Goal: Task Accomplishment & Management: Complete application form

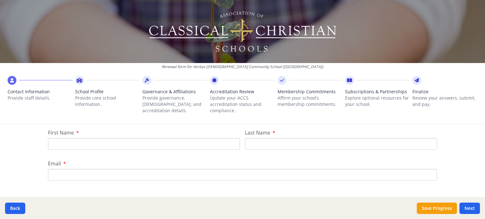
scroll to position [66, 0]
click at [73, 154] on input "First Name" at bounding box center [144, 157] width 192 height 12
type input "[PERSON_NAME]"
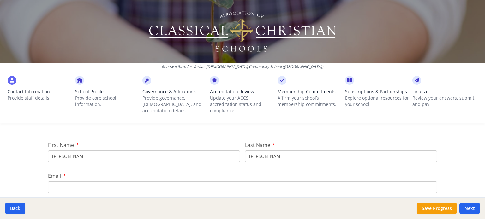
type input "[PERSON_NAME][EMAIL_ADDRESS][DOMAIN_NAME]"
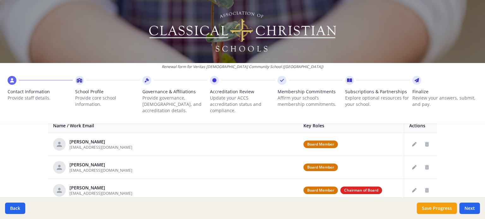
scroll to position [253, 0]
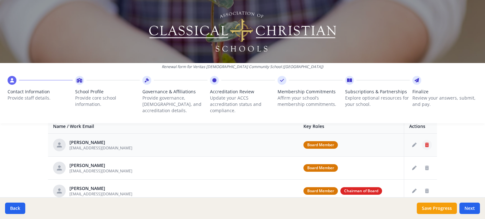
click at [425, 146] on icon "Delete staff" at bounding box center [427, 145] width 4 height 4
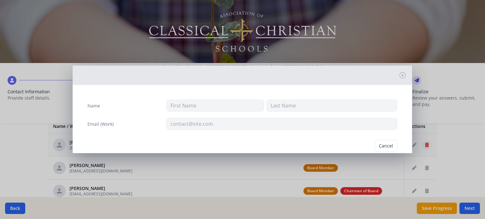
type input "Dwight"
type input "Bechel"
type input "dwigmaster@yahoo.com"
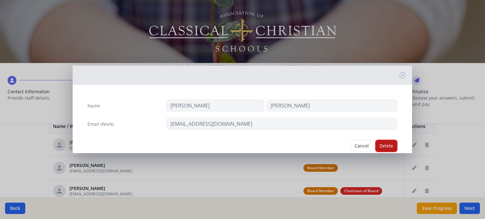
click at [383, 145] on button "Delete" at bounding box center [386, 146] width 22 height 12
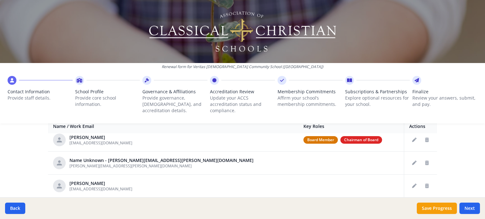
scroll to position [40, 0]
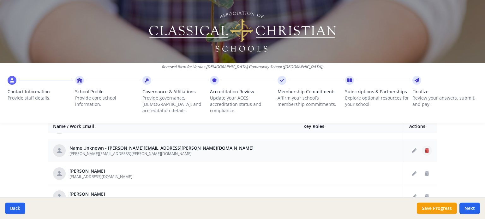
click at [425, 151] on icon "Delete staff" at bounding box center [427, 151] width 4 height 4
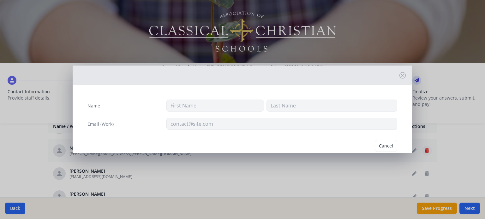
type input "woodard.elizabeth.8@gmail.com"
click at [378, 143] on button "Delete" at bounding box center [386, 146] width 22 height 12
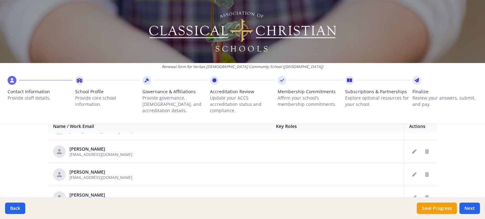
scroll to position [39, 0]
click at [425, 151] on icon "Delete staff" at bounding box center [427, 152] width 4 height 4
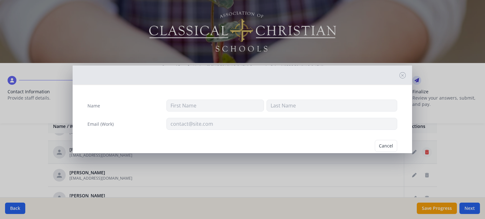
type input "Lisa"
type input "Barajas"
type input "lisamh777@hotmail.com"
click at [386, 145] on button "Delete" at bounding box center [386, 146] width 22 height 12
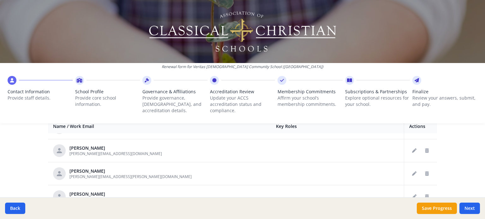
scroll to position [113, 0]
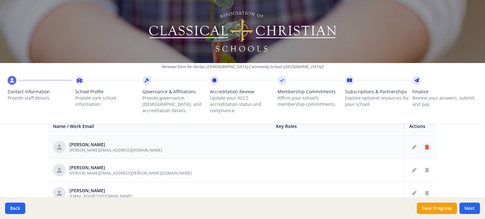
click at [425, 146] on icon "Delete staff" at bounding box center [427, 147] width 4 height 4
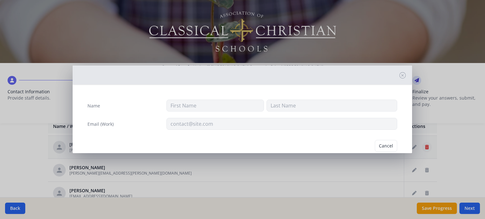
type input "Melissa"
type input "Bravenec"
type input "bravenec@pobox.com"
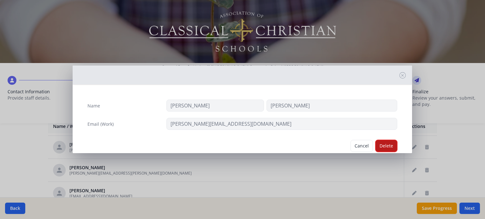
click at [384, 146] on button "Delete" at bounding box center [386, 146] width 22 height 12
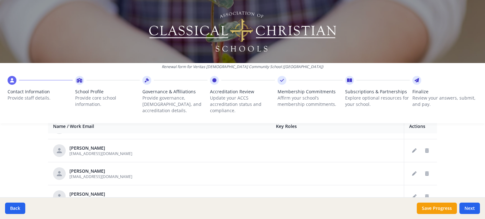
scroll to position [204, 0]
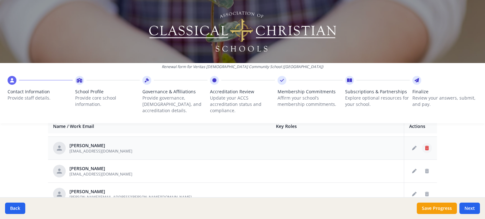
click at [425, 147] on icon "Delete staff" at bounding box center [427, 148] width 4 height 4
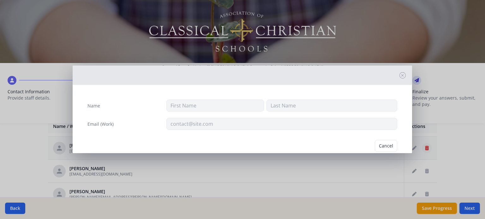
type input "Danielle"
type input "Drake"
type input "ddrake33@yahoo.com"
click at [379, 145] on button "Delete" at bounding box center [386, 146] width 22 height 12
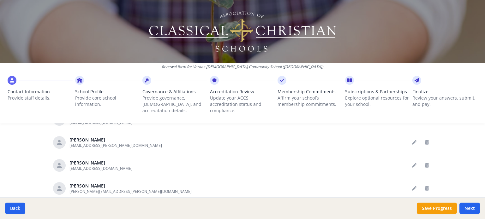
scroll to position [352, 0]
click at [425, 140] on icon "Delete staff" at bounding box center [427, 141] width 4 height 4
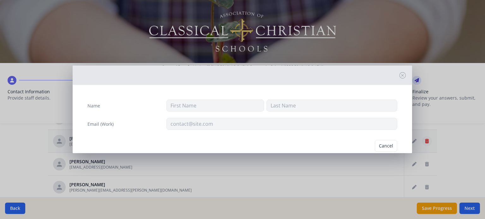
type input "Michelle"
type input "Hayes"
type input "jmgm@cox.net"
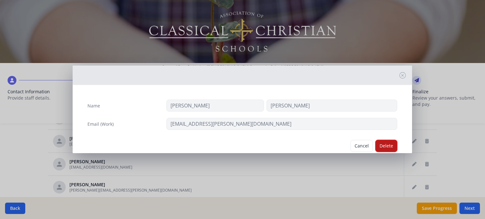
click at [381, 146] on button "Delete" at bounding box center [386, 146] width 22 height 12
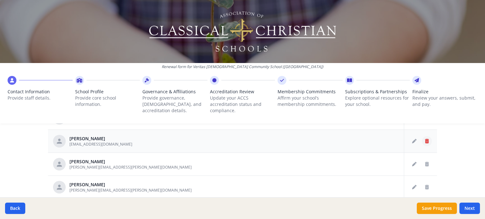
click at [425, 140] on icon "Delete staff" at bounding box center [427, 141] width 4 height 4
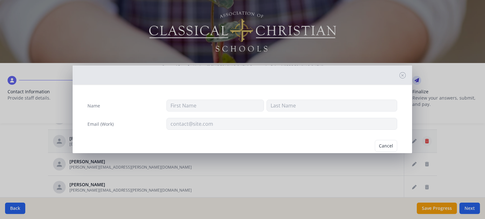
type input "Graciela"
type input "Ingertson"
type input "ingertsongrace@hotmail.com"
click at [385, 146] on button "Delete" at bounding box center [386, 146] width 22 height 12
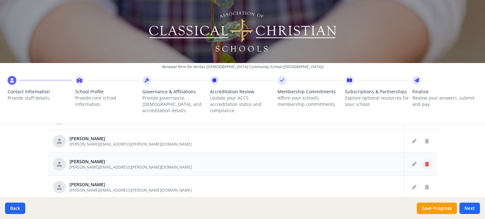
click at [425, 163] on icon "Delete staff" at bounding box center [427, 164] width 4 height 4
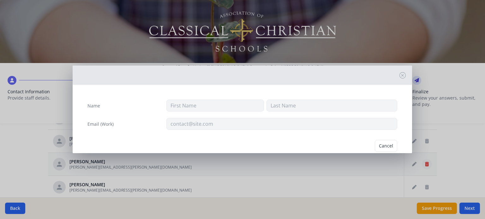
type input "Juana"
type input "LeVan"
type input "juana.levan@gmail.com"
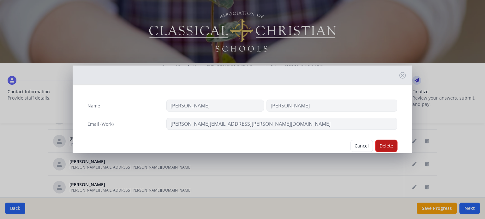
click at [385, 145] on button "Delete" at bounding box center [386, 146] width 22 height 12
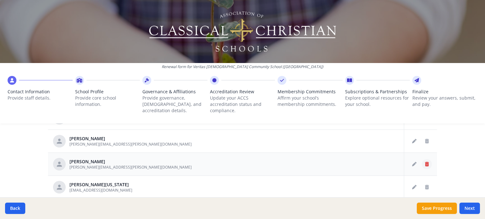
click at [425, 164] on icon "Delete staff" at bounding box center [427, 164] width 4 height 4
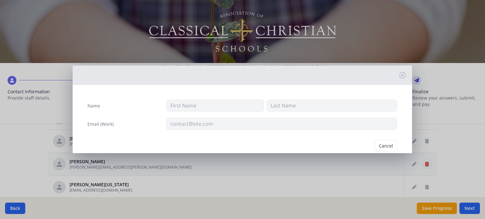
type input "Michelle"
type input "Menninger"
type input "michelle.menninger@hotmail.com"
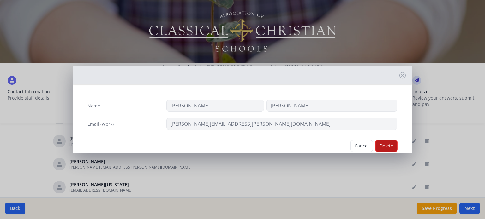
click at [386, 146] on button "Delete" at bounding box center [386, 146] width 22 height 12
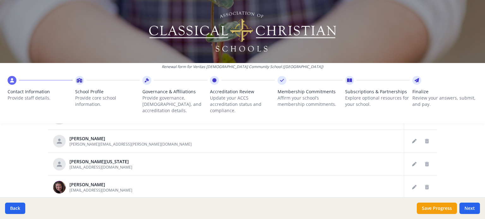
scroll to position [214, 0]
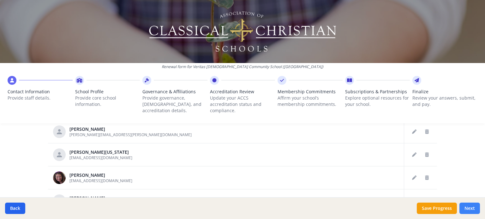
click at [471, 207] on button "Next" at bounding box center [469, 208] width 21 height 11
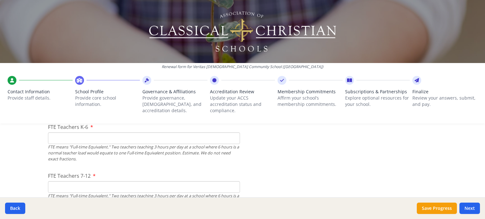
scroll to position [409, 0]
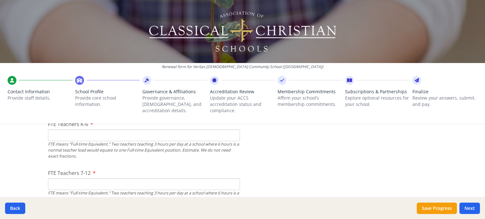
click at [56, 135] on input "FTE Teachers K-6" at bounding box center [144, 136] width 192 height 12
type input "9"
click at [58, 184] on input "FTE Teachers 7-12" at bounding box center [144, 185] width 192 height 12
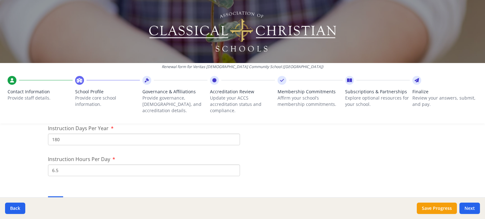
scroll to position [584, 0]
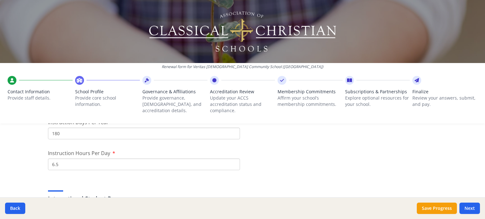
type input "9"
click at [57, 166] on input "6.5" at bounding box center [144, 165] width 192 height 12
type input "6"
click at [72, 170] on textarea "If Yes, explain briefly." at bounding box center [242, 182] width 389 height 42
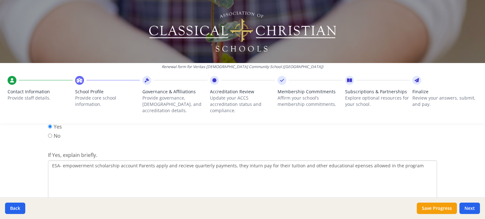
click at [179, 165] on textarea "ESA- empowerment scholarship account Parents apply and recieve quarterly paymen…" at bounding box center [242, 182] width 389 height 42
click at [244, 167] on textarea "ESA- empowerment scholarship account Parents apply and receive quarterly paymen…" at bounding box center [242, 182] width 389 height 42
click at [352, 169] on textarea "ESA- empowerment scholarship account Parents apply and receive quarterly paymen…" at bounding box center [242, 182] width 389 height 42
click at [419, 165] on textarea "ESA- empowerment scholarship account Parents apply and receive quarterly paymen…" at bounding box center [242, 182] width 389 height 42
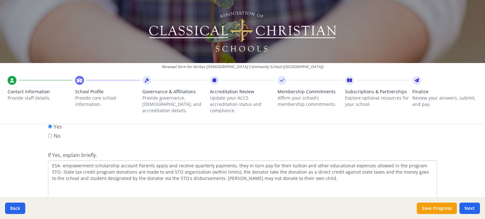
click at [216, 179] on textarea "ESA- empowerment scholarship account Parents apply and receive quarterly paymen…" at bounding box center [242, 182] width 389 height 42
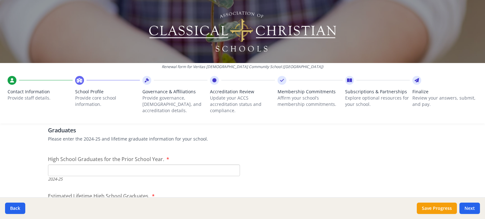
scroll to position [960, 0]
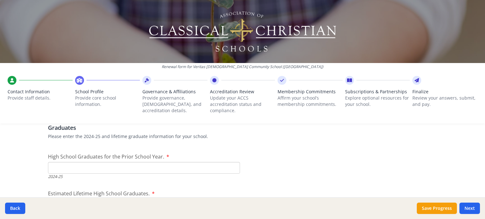
type textarea "ESA- empowerment scholarship account Parents apply and receive quarterly paymen…"
click at [51, 171] on input "High School Graduates for the Prior School Year." at bounding box center [144, 168] width 192 height 12
type input "5"
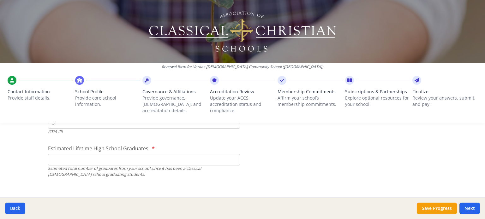
scroll to position [1014, 0]
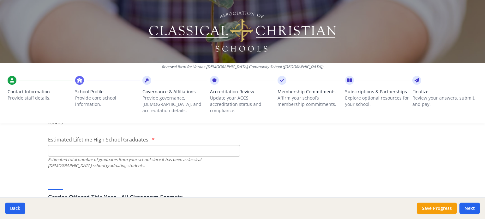
click at [63, 151] on input "Estimated Lifetime High School Graduates." at bounding box center [144, 151] width 192 height 12
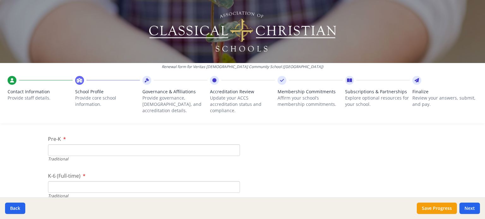
scroll to position [1386, 0]
type input "104"
click at [69, 142] on input "Pre-K" at bounding box center [144, 145] width 192 height 12
type input "0"
click at [54, 181] on input "K-6 (Full-time)" at bounding box center [144, 182] width 192 height 12
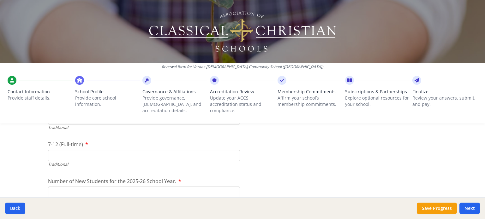
scroll to position [1451, 0]
type input "71"
click at [61, 153] on input "7-12 (Full-time)" at bounding box center [144, 153] width 192 height 12
type input "48"
click at [51, 188] on input "Number of New Students for the 2025-26 School Year." at bounding box center [144, 190] width 192 height 12
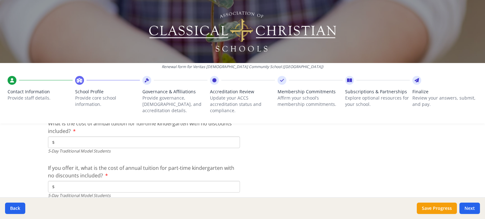
scroll to position [1732, 0]
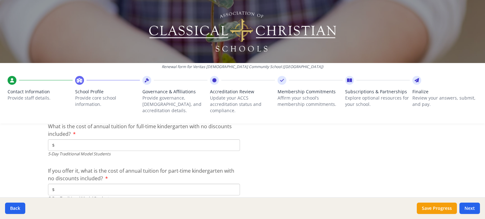
type input "119"
click at [63, 147] on input "$" at bounding box center [144, 146] width 192 height 12
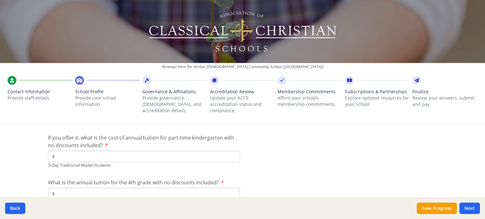
scroll to position [1768, 0]
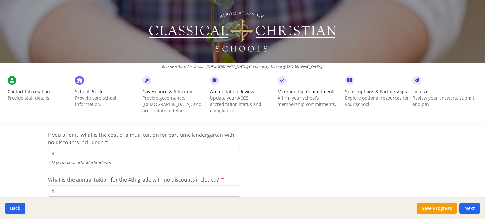
type input "$6 800"
click at [59, 190] on input "$" at bounding box center [144, 191] width 192 height 12
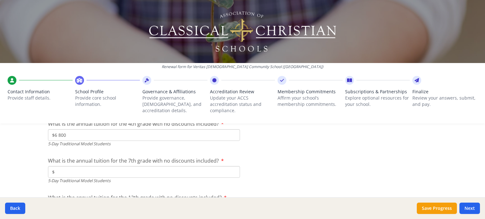
scroll to position [1827, 0]
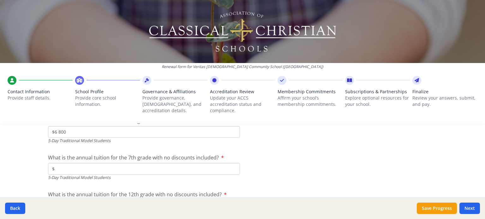
type input "$6 800"
click at [68, 167] on input "$" at bounding box center [144, 169] width 192 height 12
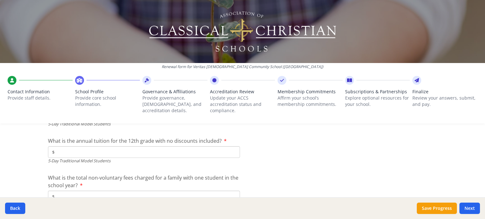
scroll to position [1883, 0]
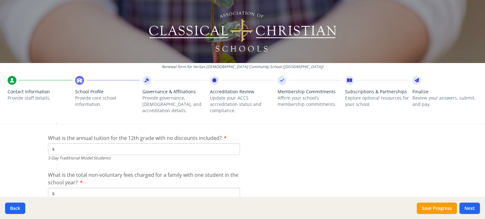
type input "$6 800"
click at [59, 147] on input "$" at bounding box center [144, 150] width 192 height 12
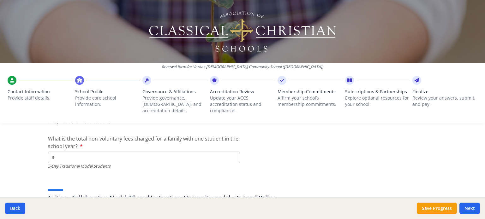
scroll to position [1923, 0]
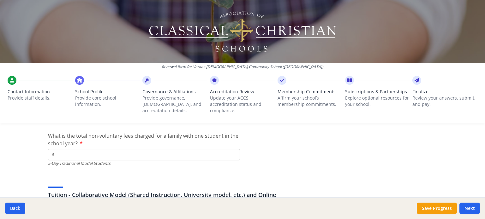
type input "$7 400"
click at [74, 156] on input "$" at bounding box center [144, 155] width 192 height 12
type input "$100"
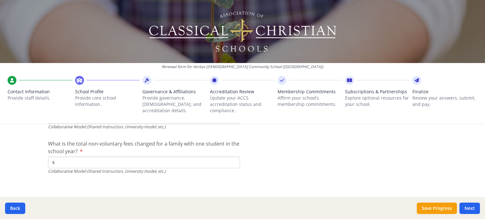
scroll to position [2206, 0]
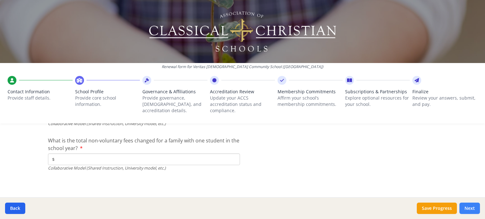
click at [474, 209] on button "Next" at bounding box center [469, 208] width 21 height 11
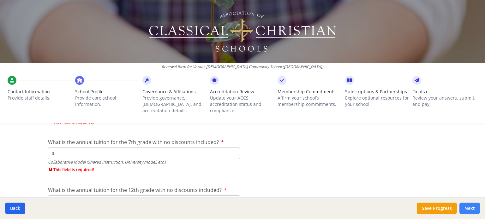
scroll to position [2260, 0]
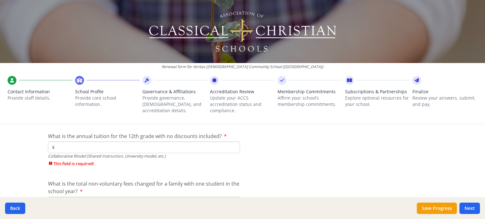
click at [63, 147] on input "$" at bounding box center [144, 148] width 192 height 12
click at [92, 150] on input "$" at bounding box center [144, 148] width 192 height 12
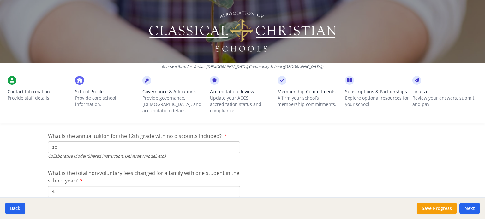
scroll to position [2303, 0]
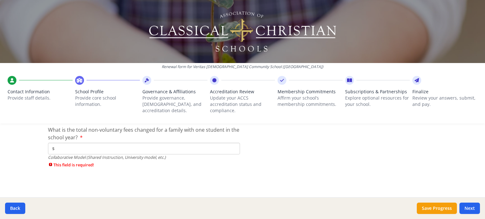
type input "$0"
click at [74, 148] on input "$" at bounding box center [144, 149] width 192 height 12
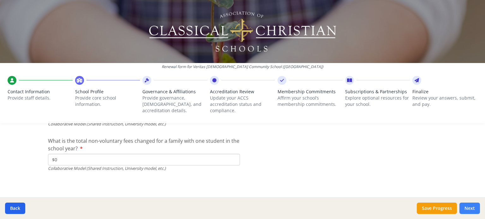
type input "$0"
click at [469, 207] on button "Next" at bounding box center [469, 208] width 21 height 11
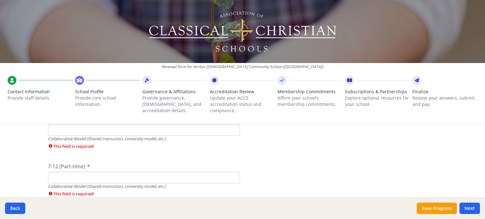
scroll to position [1588, 0]
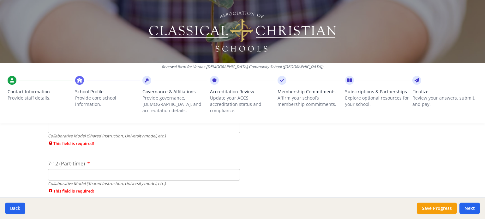
click at [66, 126] on div "Renewal form for Veritas Christian Community School (AZ) Contact Information Pr…" at bounding box center [242, 64] width 485 height 129
click at [55, 127] on div "Renewal form for Veritas Christian Community School (AZ) Contact Information Pr…" at bounding box center [242, 64] width 485 height 129
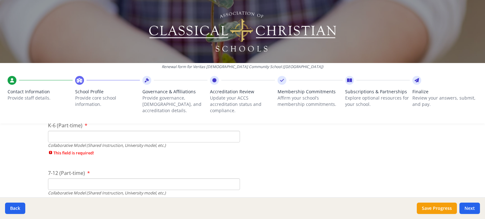
scroll to position [1575, 0]
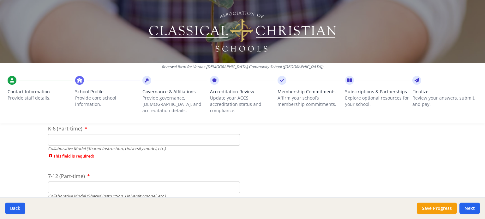
click at [58, 137] on input "K-6 (Part-time)" at bounding box center [144, 140] width 192 height 12
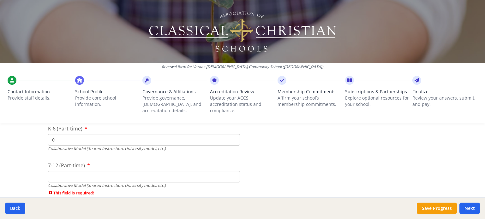
type input "0"
click at [53, 177] on input "7-12 (Part-time)" at bounding box center [144, 177] width 192 height 12
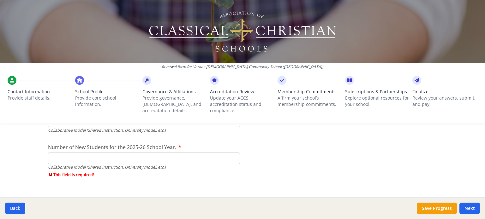
scroll to position [1637, 0]
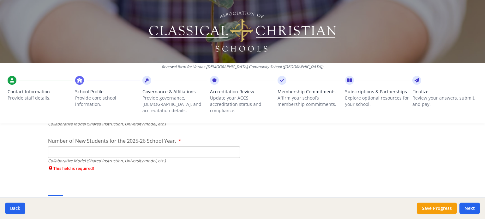
type input "0"
click at [52, 153] on input "Number of New Students for the 2025-26 School Year." at bounding box center [144, 153] width 192 height 12
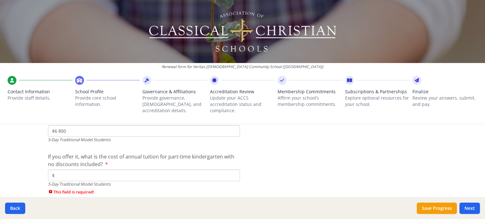
scroll to position [1752, 0]
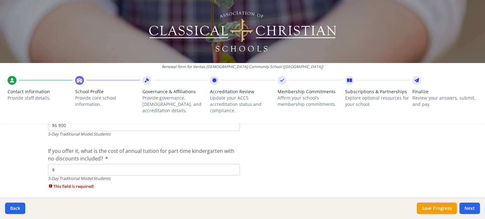
type input "0"
click at [61, 169] on input "$" at bounding box center [144, 170] width 192 height 12
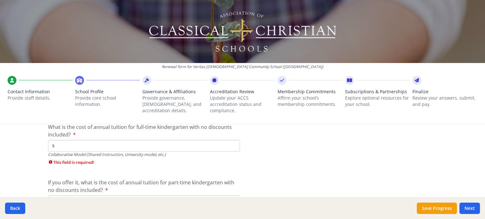
scroll to position [2023, 0]
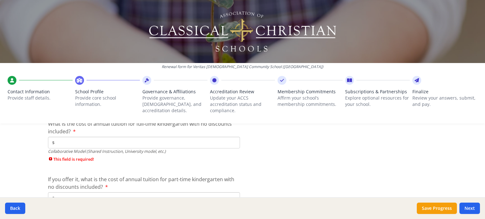
type input "$0"
click at [69, 141] on input "$" at bounding box center [144, 143] width 192 height 12
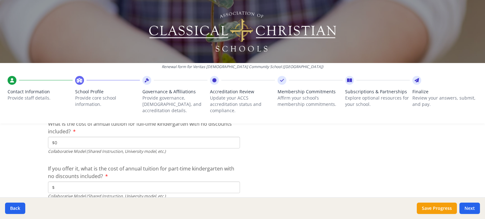
type input "$0"
click at [62, 186] on input "$" at bounding box center [144, 188] width 192 height 12
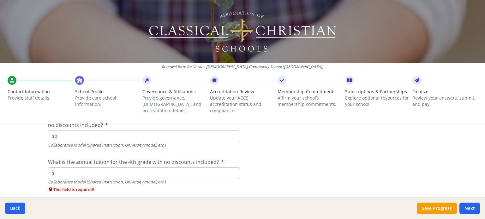
scroll to position [2086, 0]
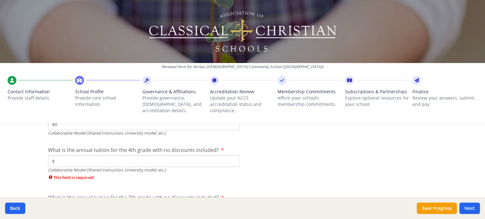
type input "$0"
click at [81, 160] on input "$" at bounding box center [144, 162] width 192 height 12
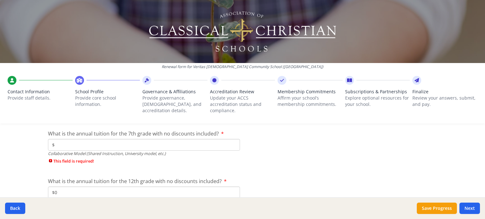
scroll to position [2140, 0]
type input "$0"
click at [68, 144] on input "$" at bounding box center [144, 145] width 192 height 12
type input "$0"
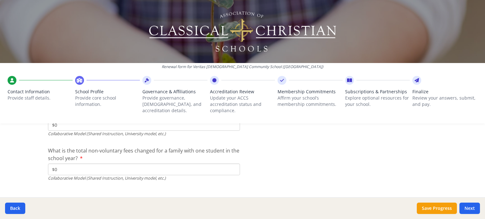
scroll to position [2206, 0]
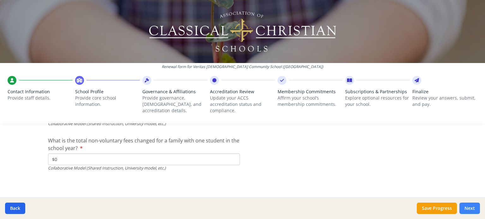
click at [472, 210] on button "Next" at bounding box center [469, 208] width 21 height 11
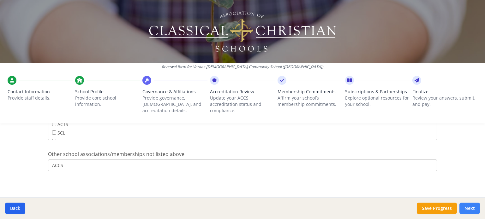
click at [473, 209] on button "Next" at bounding box center [469, 208] width 21 height 11
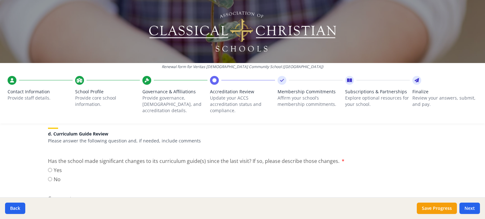
scroll to position [447, 0]
click at [48, 176] on input "No" at bounding box center [50, 178] width 4 height 4
radio input "true"
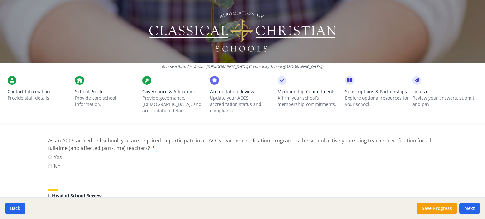
scroll to position [584, 0]
click at [48, 154] on input "Yes" at bounding box center [50, 156] width 4 height 4
radio input "true"
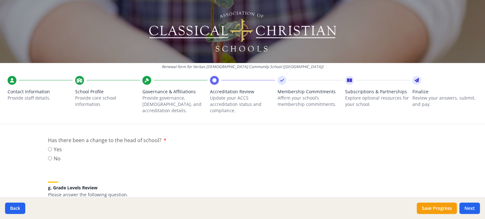
scroll to position [667, 0]
click at [48, 157] on input "No" at bounding box center [50, 157] width 4 height 4
radio input "true"
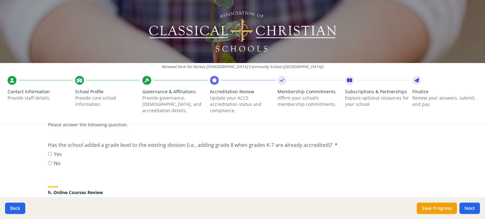
scroll to position [738, 0]
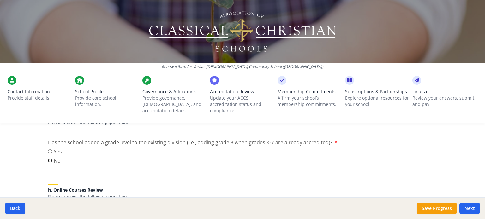
click at [48, 159] on input "No" at bounding box center [50, 161] width 4 height 4
radio input "true"
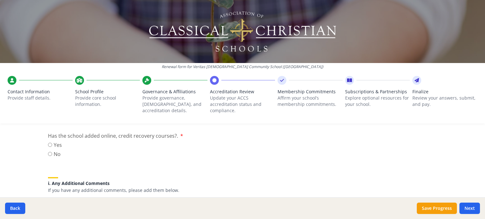
scroll to position [820, 0]
click at [48, 152] on input "No" at bounding box center [50, 153] width 4 height 4
radio input "true"
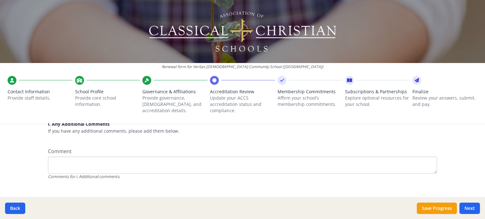
scroll to position [887, 0]
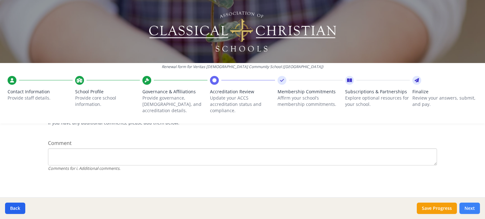
click at [470, 206] on button "Next" at bounding box center [469, 208] width 21 height 11
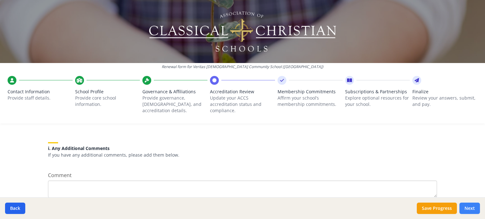
scroll to position [919, 0]
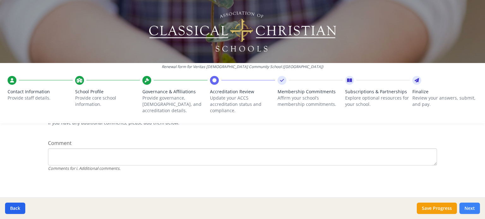
click at [468, 210] on button "Next" at bounding box center [469, 208] width 21 height 11
click at [468, 208] on button "Next" at bounding box center [469, 208] width 21 height 11
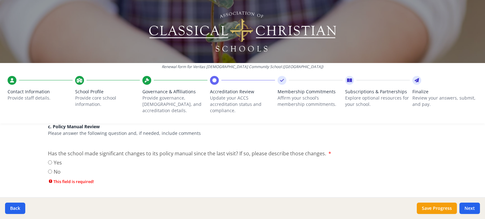
scroll to position [360, 0]
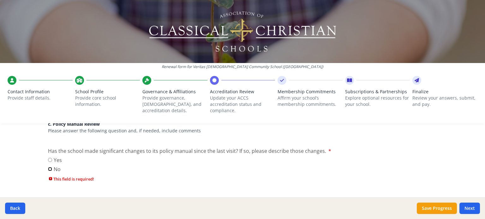
click at [48, 168] on input "No" at bounding box center [50, 169] width 4 height 4
radio input "true"
click at [467, 208] on button "Next" at bounding box center [469, 208] width 21 height 11
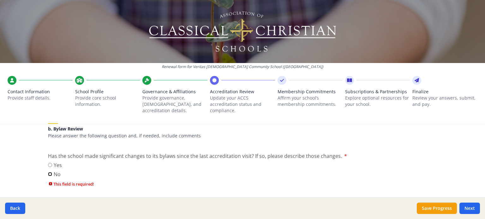
click at [48, 172] on input "No" at bounding box center [50, 174] width 4 height 4
radio input "true"
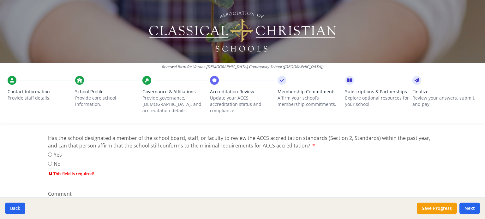
scroll to position [109, 0]
click at [48, 155] on input "Yes" at bounding box center [50, 156] width 4 height 4
radio input "true"
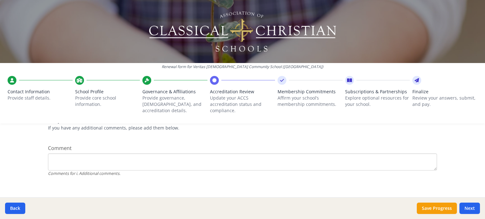
scroll to position [887, 0]
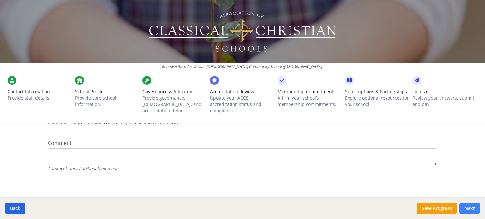
click at [473, 209] on button "Next" at bounding box center [469, 208] width 21 height 11
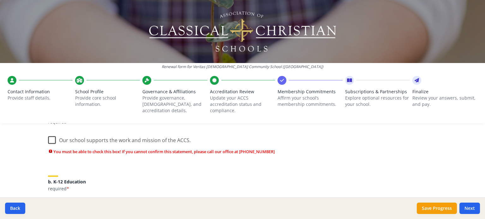
scroll to position [103, 0]
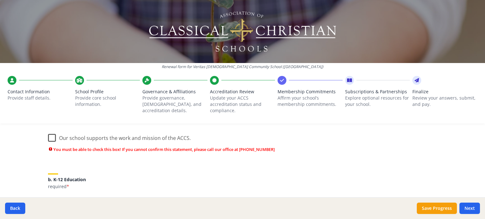
click at [49, 138] on label "Our school supports the work and mission of the ACCS." at bounding box center [119, 137] width 143 height 14
click at [0, 0] on input "Our school supports the work and mission of the ACCS." at bounding box center [0, 0] width 0 height 0
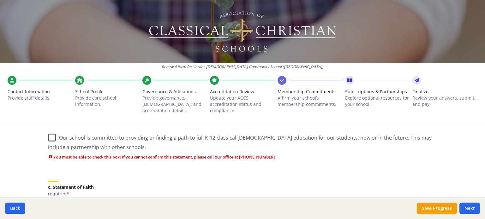
scroll to position [160, 0]
click at [51, 136] on label "Our school is committed to providing or finding a path to full K-12 classical C…" at bounding box center [242, 139] width 389 height 21
click at [0, 0] on input "Our school is committed to providing or finding a path to full K-12 classical C…" at bounding box center [0, 0] width 0 height 0
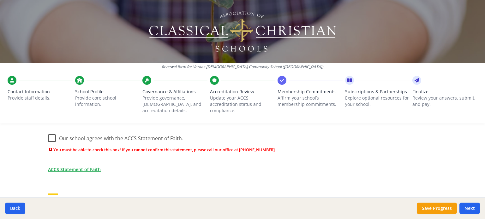
scroll to position [223, 0]
click at [49, 138] on label "Our school agrees with the ACCS Statement of Faith." at bounding box center [115, 136] width 135 height 14
click at [0, 0] on input "Our school agrees with the ACCS Statement of Faith." at bounding box center [0, 0] width 0 height 0
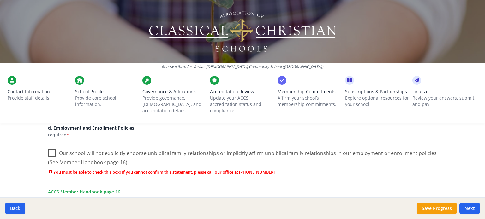
scroll to position [287, 0]
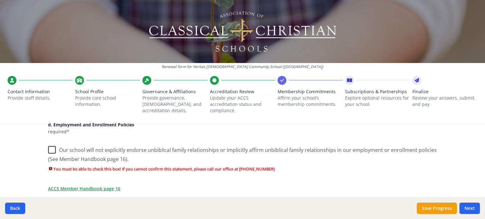
click at [49, 148] on label "Our school will not explicitly endorse unbiblical family relationships or impli…" at bounding box center [242, 152] width 389 height 21
click at [0, 0] on input "Our school will not explicitly endorse unbiblical family relationships or impli…" at bounding box center [0, 0] width 0 height 0
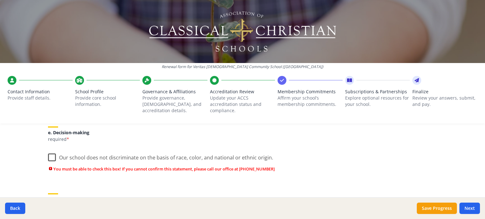
scroll to position [363, 0]
click at [49, 156] on label "Our school does not discriminate on the basis of race, color, and national or e…" at bounding box center [160, 156] width 225 height 14
click at [0, 0] on input "Our school does not discriminate on the basis of race, color, and national or e…" at bounding box center [0, 0] width 0 height 0
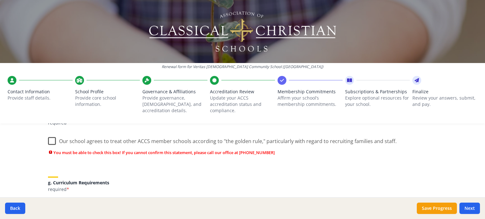
scroll to position [434, 0]
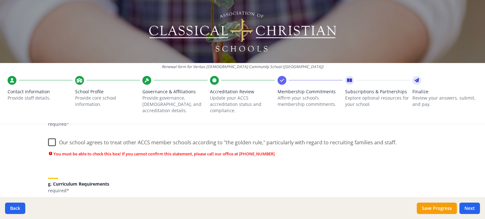
click at [50, 141] on label "Our school agrees to treat other ACCS member schools according to "the golden r…" at bounding box center [222, 142] width 349 height 14
click at [0, 0] on input "Our school agrees to treat other ACCS member schools according to "the golden r…" at bounding box center [0, 0] width 0 height 0
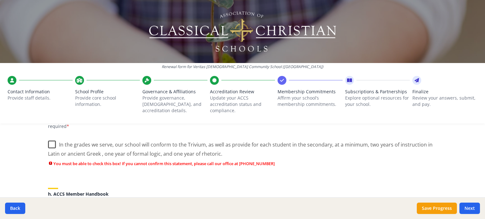
scroll to position [489, 0]
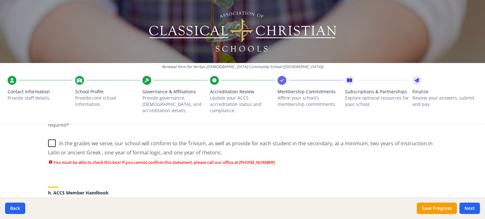
click at [51, 142] on label "In the grades we serve, our school will conform to the Trivium, as well as prov…" at bounding box center [242, 145] width 389 height 21
click at [0, 0] on input "In the grades we serve, our school will conform to the Trivium, as well as prov…" at bounding box center [0, 0] width 0 height 0
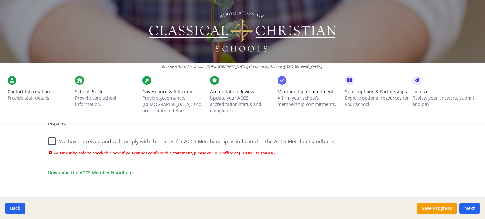
scroll to position [556, 0]
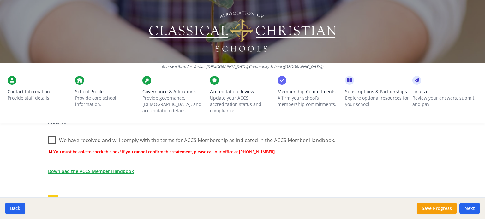
click at [50, 140] on label "We have received and will comply with the terms for ACCS Membership as indicate…" at bounding box center [191, 139] width 287 height 14
click at [0, 0] on input "We have received and will comply with the terms for ACCS Membership as indicate…" at bounding box center [0, 0] width 0 height 0
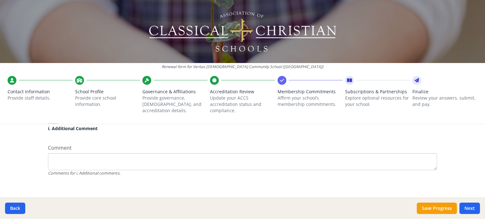
scroll to position [624, 0]
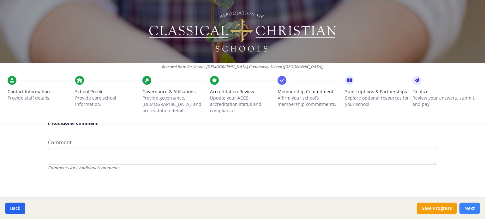
click at [470, 209] on button "Next" at bounding box center [469, 208] width 21 height 11
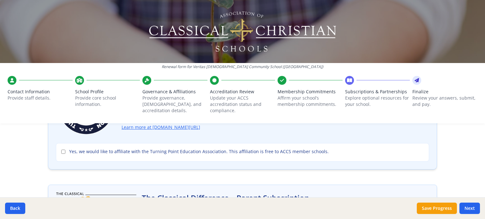
scroll to position [93, 0]
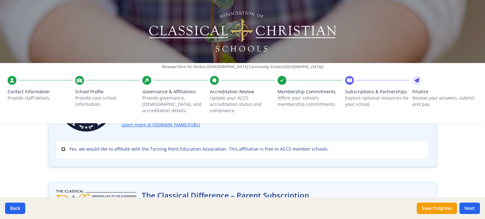
click at [61, 149] on input "Yes, we would like to affiliate with the Turning Point Education Association. T…" at bounding box center [63, 149] width 4 height 4
checkbox input "true"
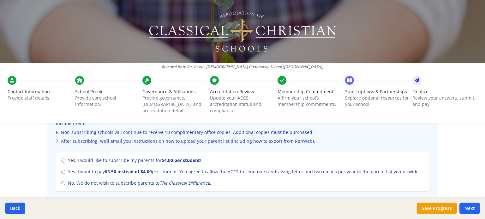
scroll to position [282, 0]
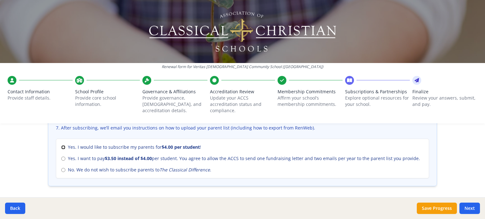
click at [61, 146] on input "Yes. I would like to subscribe my parents for $4.00 per student !" at bounding box center [63, 148] width 4 height 4
radio input "true"
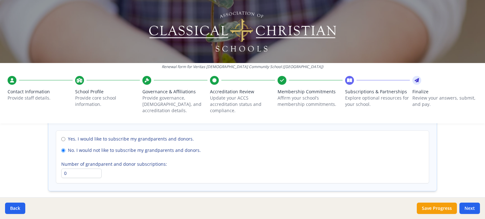
scroll to position [483, 0]
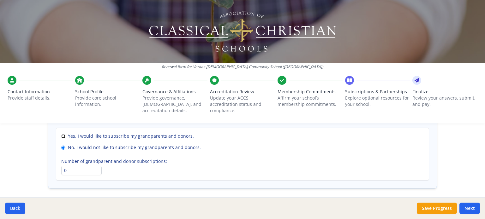
click at [61, 135] on input "Yes. I would like to subscribe my grandparents and donors." at bounding box center [63, 137] width 4 height 4
radio input "true"
radio input "false"
click at [66, 169] on input "0" at bounding box center [81, 170] width 40 height 9
type input "10"
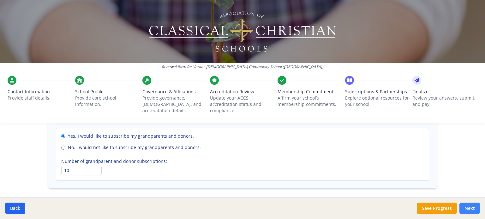
click at [469, 207] on button "Next" at bounding box center [469, 208] width 21 height 11
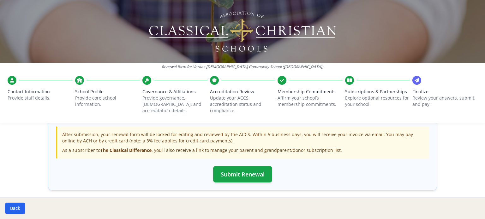
scroll to position [241, 0]
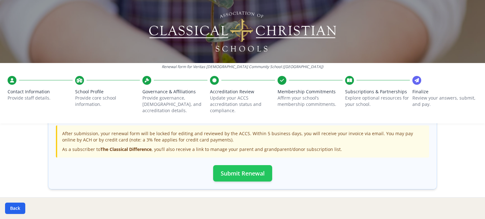
click at [254, 171] on button "Submit Renewal" at bounding box center [242, 173] width 59 height 16
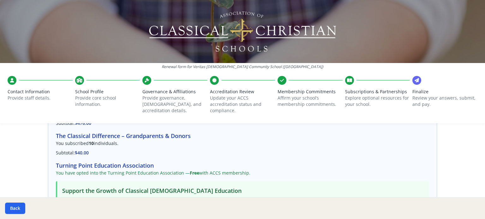
scroll to position [39, 0]
